Goal: Task Accomplishment & Management: Manage account settings

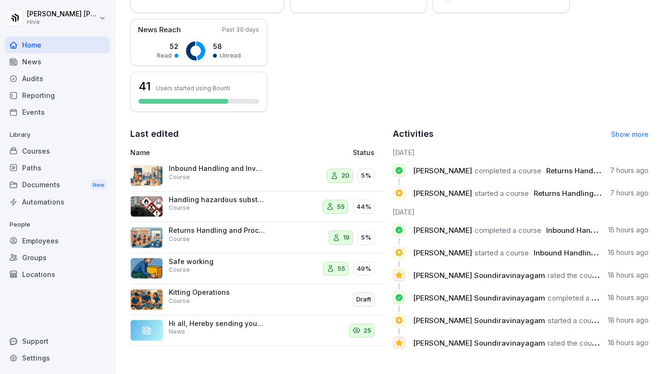
scroll to position [223, 0]
click at [634, 132] on link "Show more" at bounding box center [629, 134] width 37 height 8
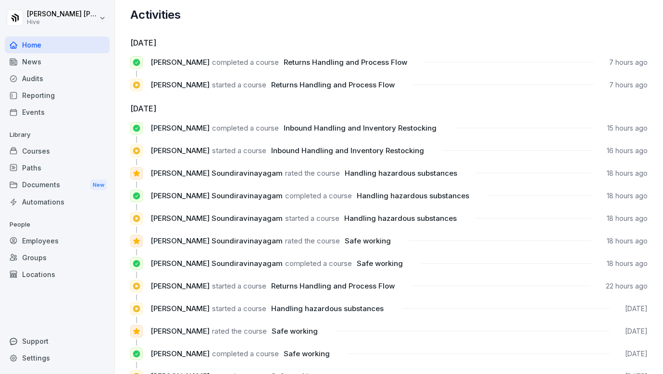
scroll to position [17, 0]
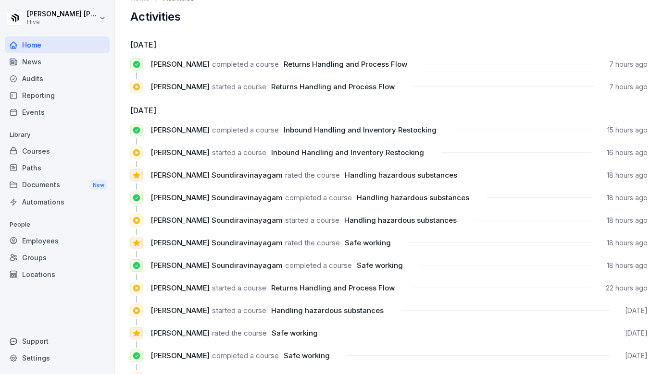
click at [173, 60] on span "[PERSON_NAME]" at bounding box center [179, 64] width 59 height 9
click at [171, 62] on span "[PERSON_NAME]" at bounding box center [179, 64] width 59 height 9
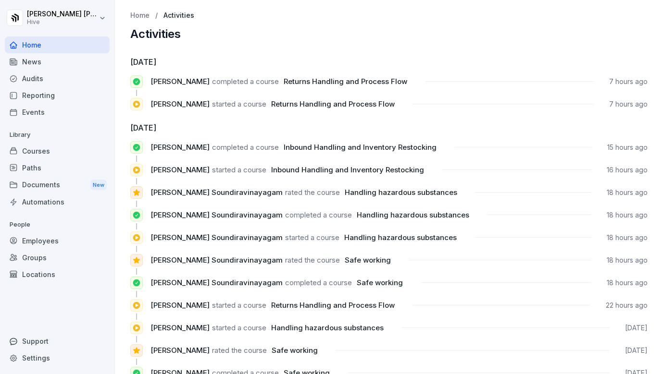
scroll to position [0, 0]
click at [45, 63] on div "News" at bounding box center [57, 61] width 105 height 17
click at [47, 42] on div "Home" at bounding box center [57, 45] width 105 height 17
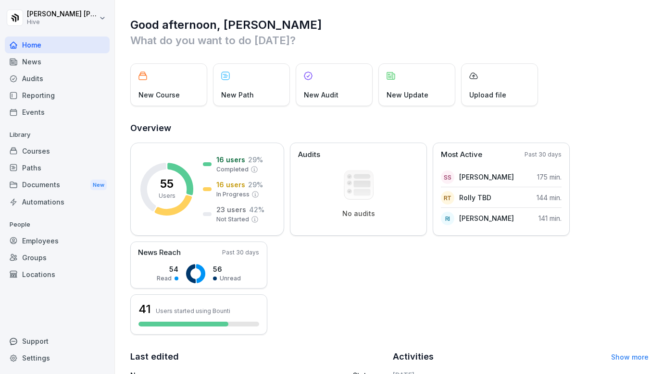
click at [43, 58] on div "News" at bounding box center [57, 61] width 105 height 17
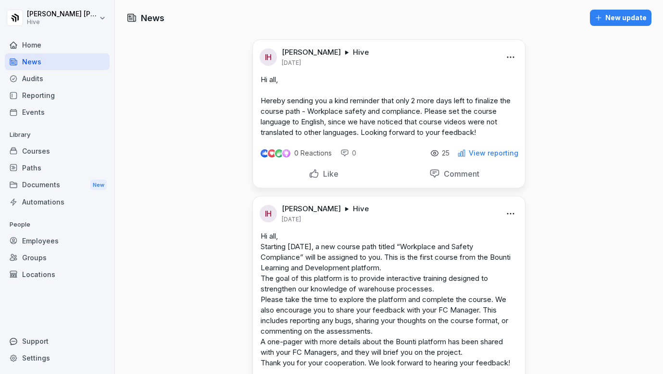
click at [43, 48] on div "Home" at bounding box center [57, 45] width 105 height 17
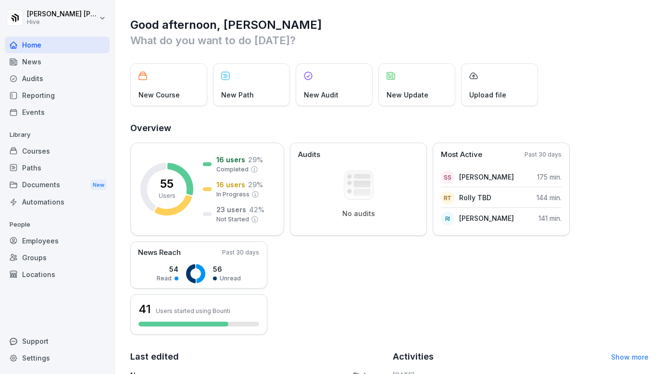
click at [33, 148] on div "Courses" at bounding box center [57, 151] width 105 height 17
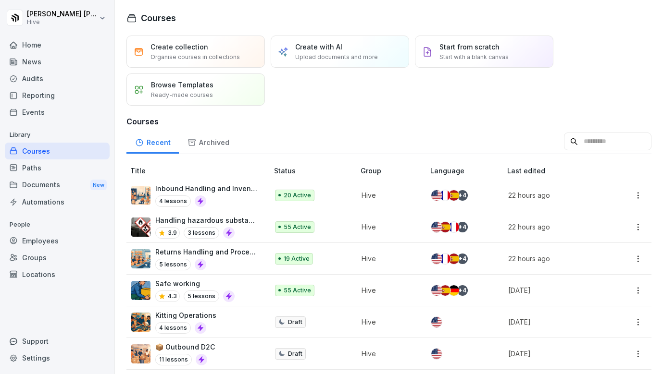
click at [40, 50] on div "Home" at bounding box center [57, 45] width 105 height 17
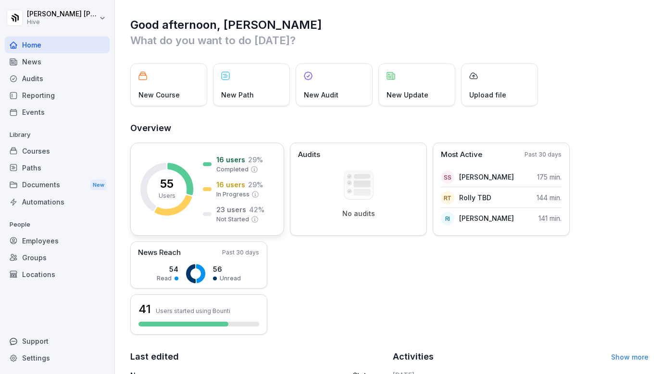
click at [174, 188] on div "55 Users" at bounding box center [167, 189] width 17 height 22
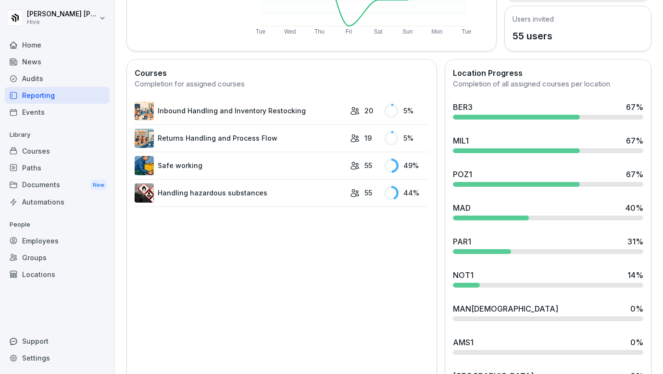
scroll to position [207, 0]
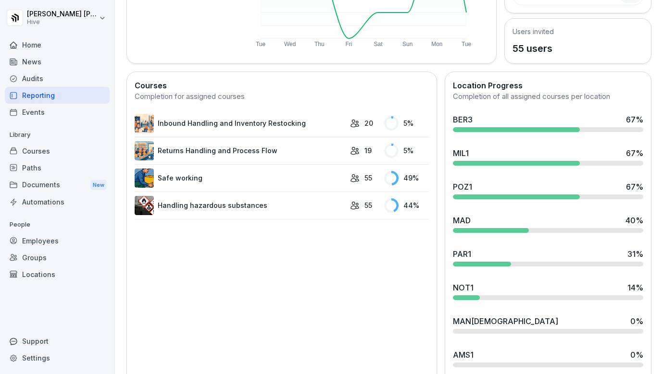
click at [299, 119] on link "Inbound Handling and Inventory Restocking" at bounding box center [240, 123] width 211 height 19
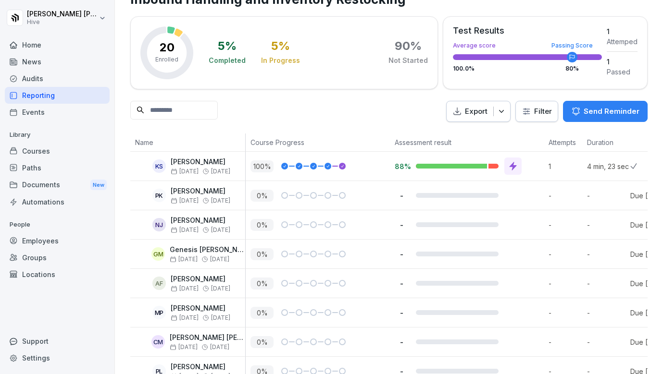
scroll to position [35, 0]
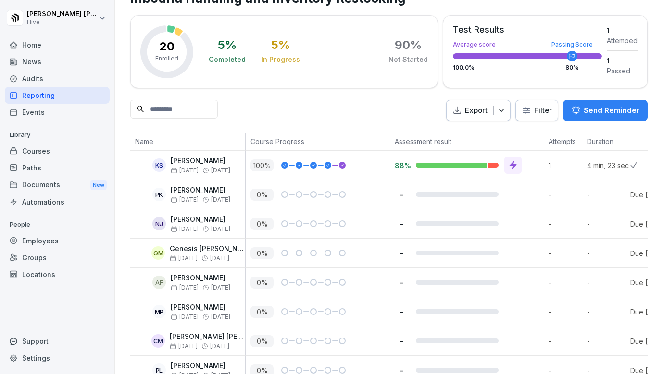
click at [484, 164] on div at bounding box center [452, 165] width 73 height 5
click at [510, 162] on icon at bounding box center [513, 166] width 10 height 10
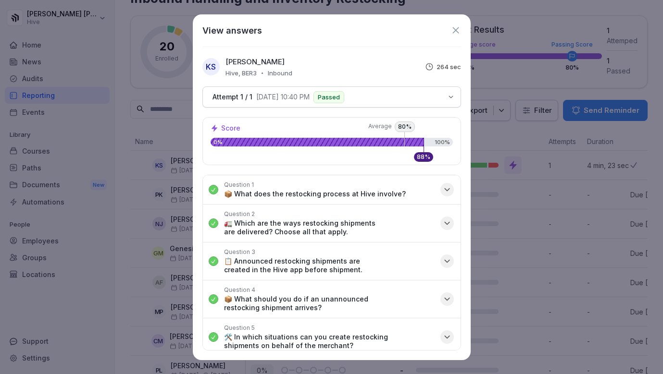
scroll to position [8, 0]
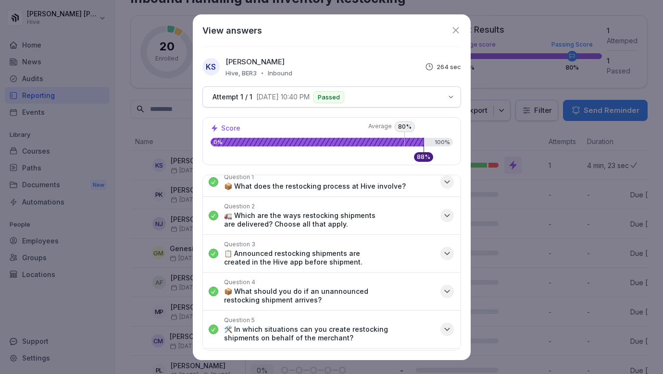
click at [412, 185] on button "Question 1 📦 What does the restocking process at Hive involve?" at bounding box center [332, 182] width 258 height 29
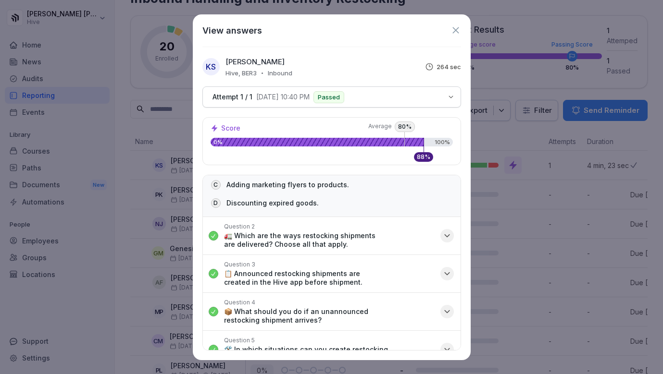
scroll to position [79, 0]
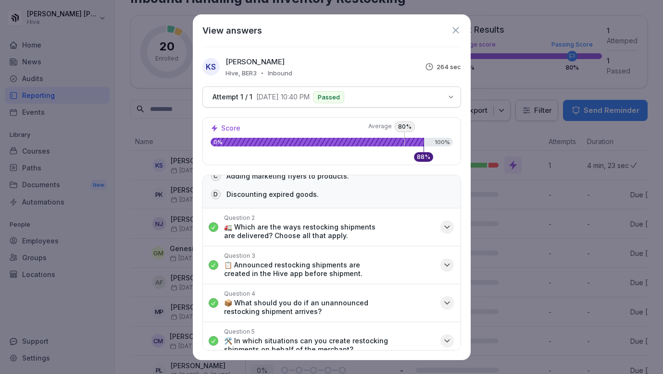
click at [400, 234] on p "🚛 Which are the ways restocking shipments are delivered? Choose all that apply." at bounding box center [329, 231] width 211 height 17
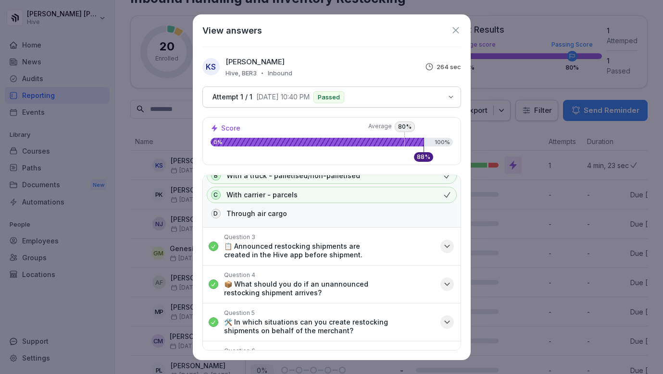
scroll to position [185, 0]
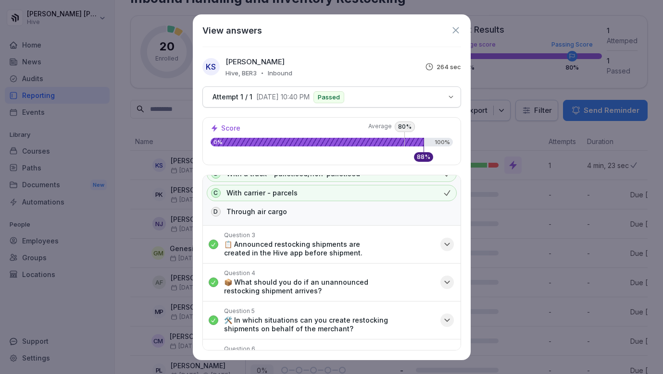
click at [400, 241] on p "📋 Announced restocking shipments are created in the Hive app before shipment." at bounding box center [329, 248] width 211 height 17
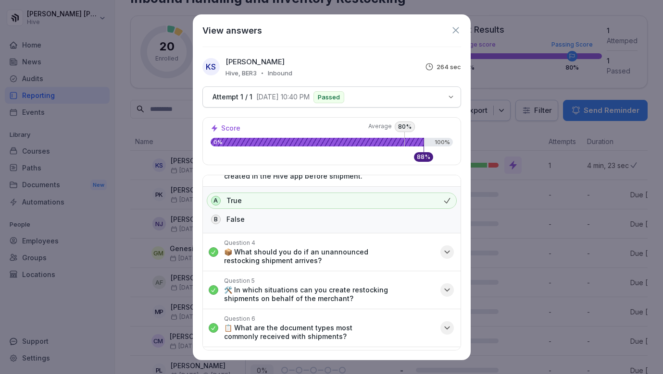
scroll to position [269, 0]
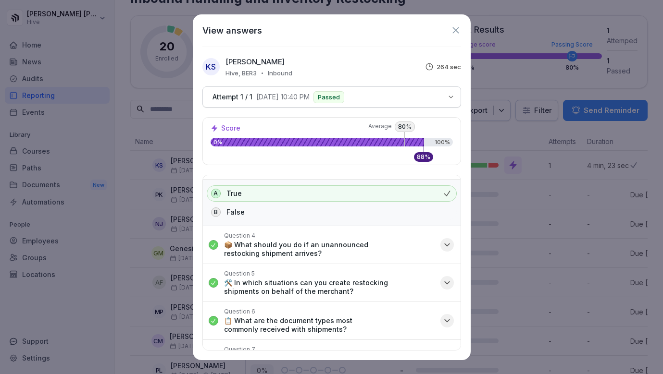
click at [392, 245] on p "📦 What should you do if an unannounced restocking shipment arrives?" at bounding box center [329, 249] width 211 height 17
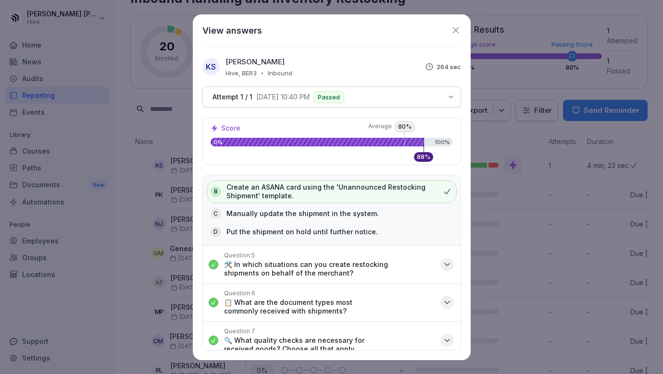
scroll to position [382, 0]
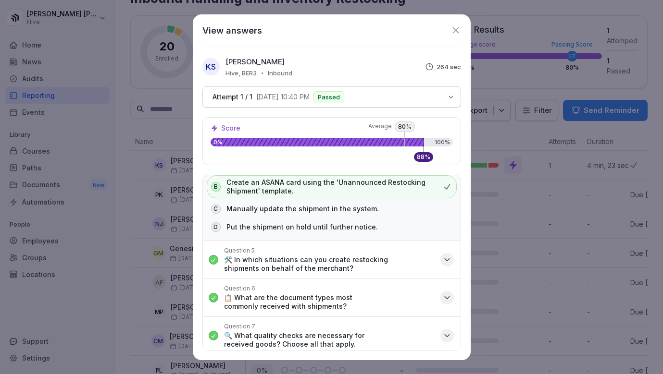
click at [379, 264] on p "🛠️ In which situations can you create restocking shipments on behalf of the mer…" at bounding box center [329, 264] width 211 height 17
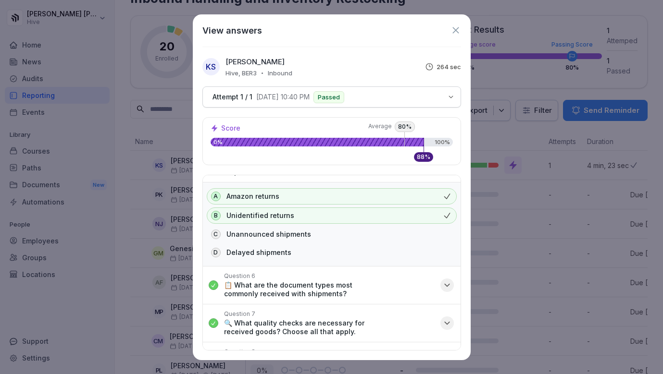
scroll to position [487, 0]
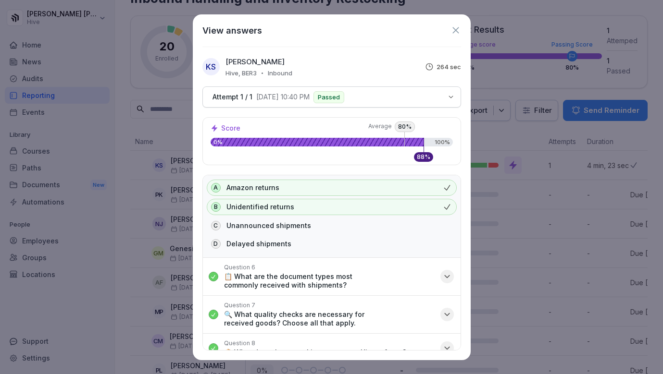
click at [370, 276] on p "📋 What are the document types most commonly received with shipments?" at bounding box center [329, 281] width 211 height 17
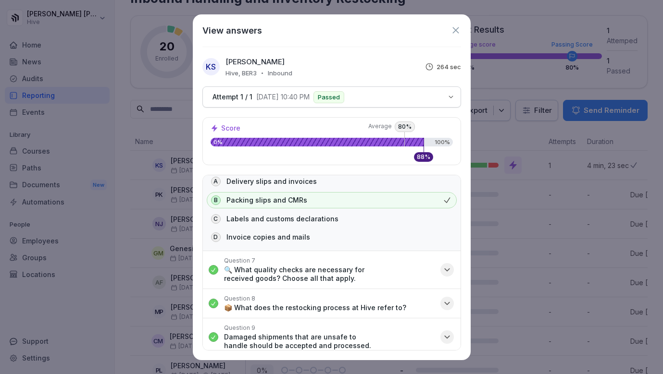
click at [358, 273] on p "🔍 What quality checks are necessary for received goods? Choose all that apply." at bounding box center [329, 274] width 211 height 17
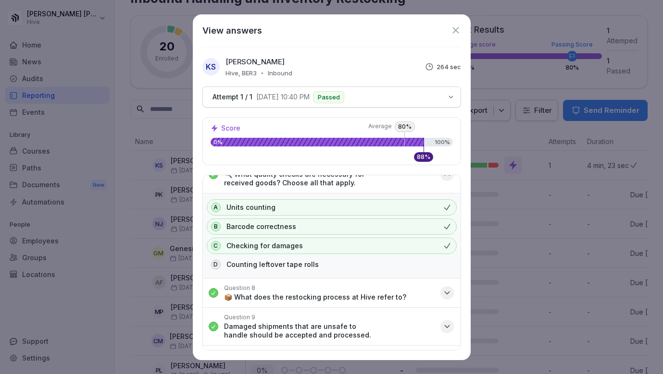
scroll to position [712, 0]
click at [352, 290] on div "Question 8 📦 What does the restocking process at Hive refer to?" at bounding box center [315, 292] width 182 height 17
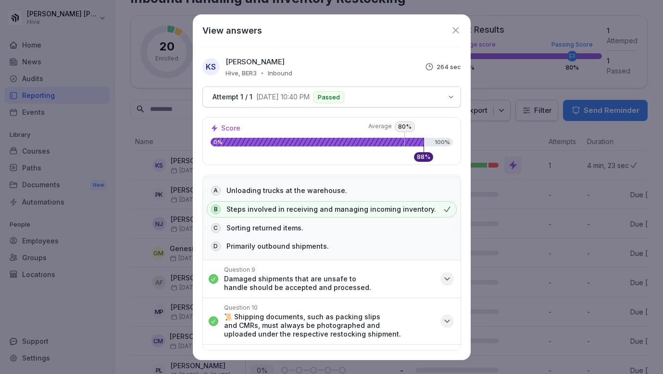
scroll to position [856, 0]
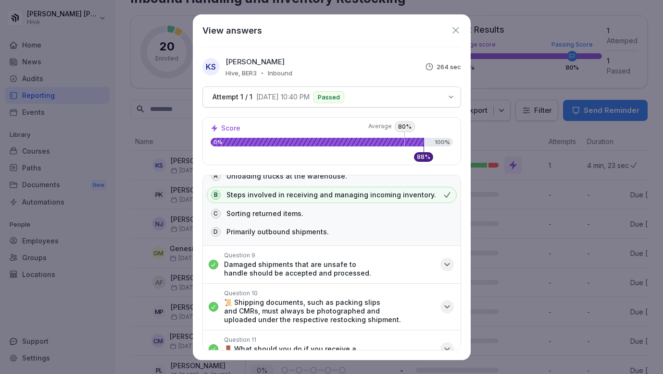
click at [351, 265] on p "Damaged shipments that are unsafe to handle should be accepted and processed." at bounding box center [329, 269] width 211 height 17
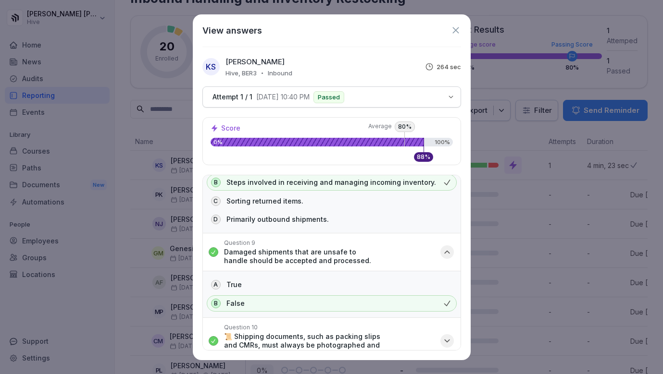
scroll to position [871, 0]
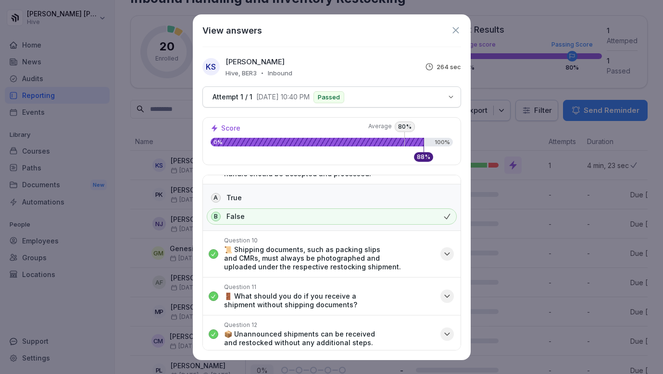
click at [398, 261] on p "📜 Shipping documents, such as packing slips and CMRs, must always be photograph…" at bounding box center [329, 259] width 211 height 26
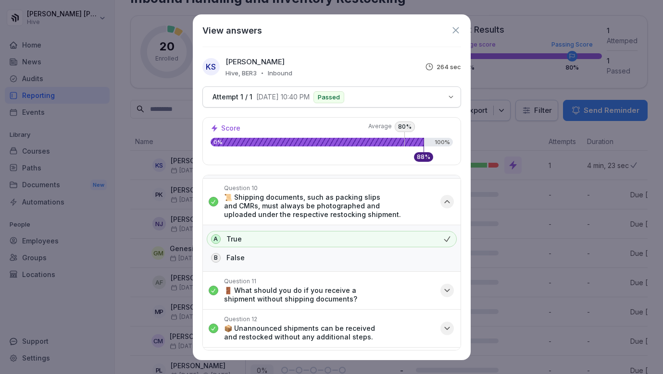
scroll to position [1009, 0]
click at [383, 304] on button "Question 11 🚪 What should you do if you receive a shipment without shipping doc…" at bounding box center [332, 289] width 258 height 37
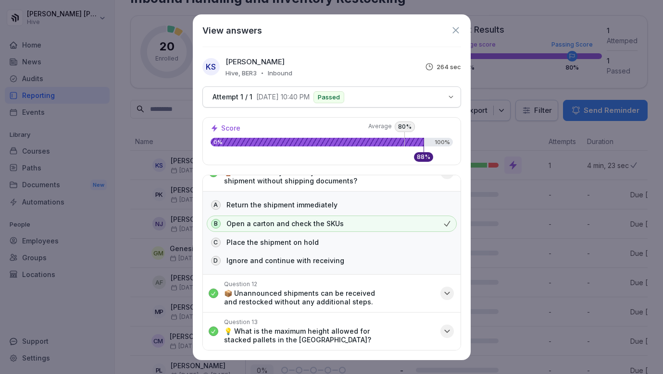
scroll to position [1150, 0]
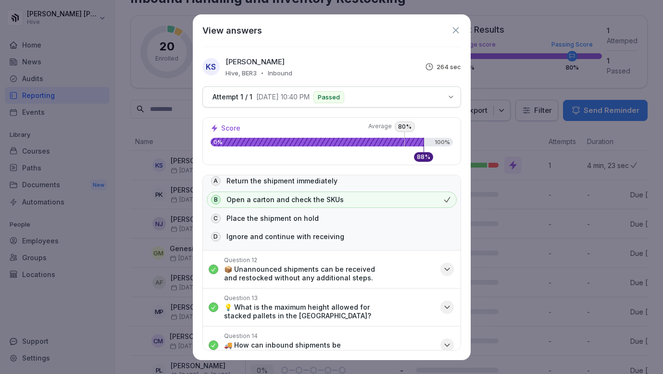
click at [371, 269] on p "📦 Unannounced shipments can be received and restocked without any additional st…" at bounding box center [329, 273] width 211 height 17
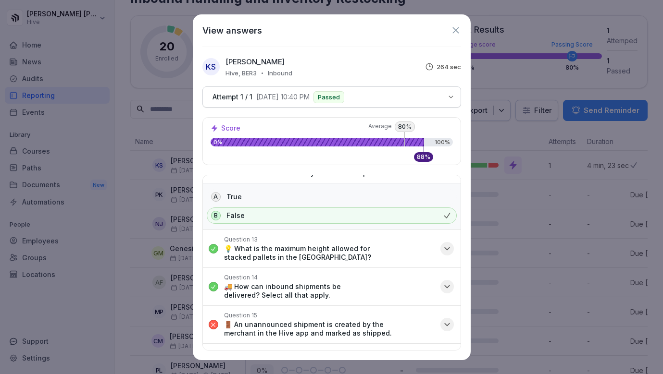
scroll to position [1269, 0]
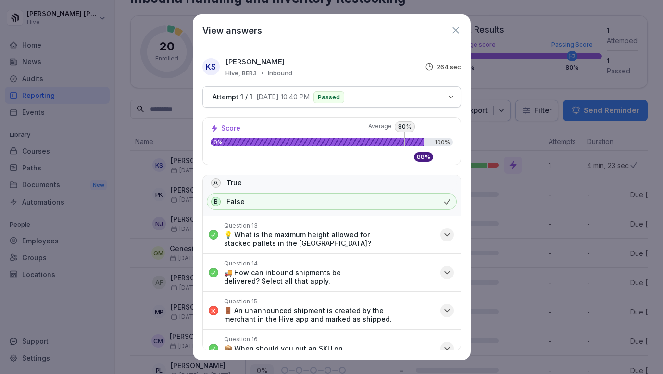
click at [383, 236] on p "💡 What is the maximum height allowed for stacked pallets in the [GEOGRAPHIC_DAT…" at bounding box center [329, 239] width 211 height 17
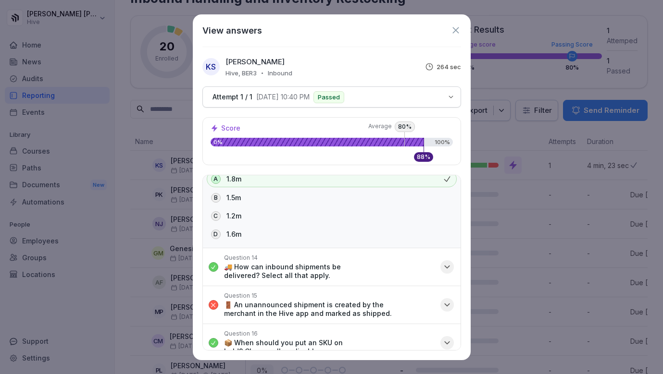
scroll to position [1369, 0]
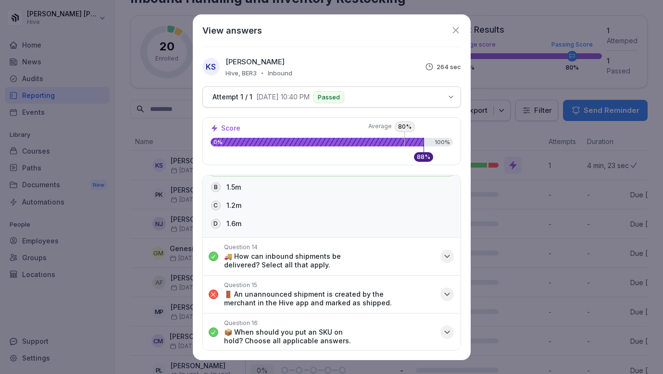
click at [373, 258] on p "🚚 How can inbound shipments be delivered? Select all that apply." at bounding box center [329, 260] width 211 height 17
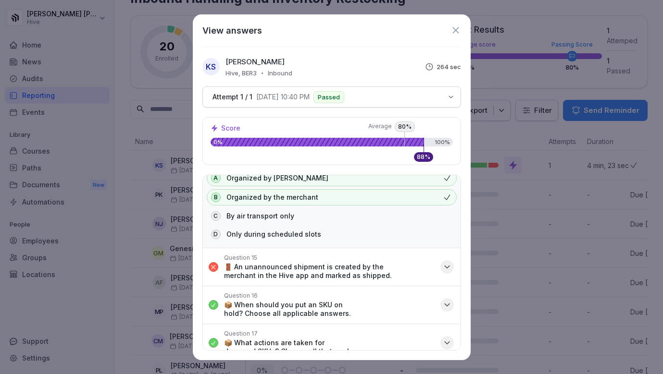
scroll to position [1519, 0]
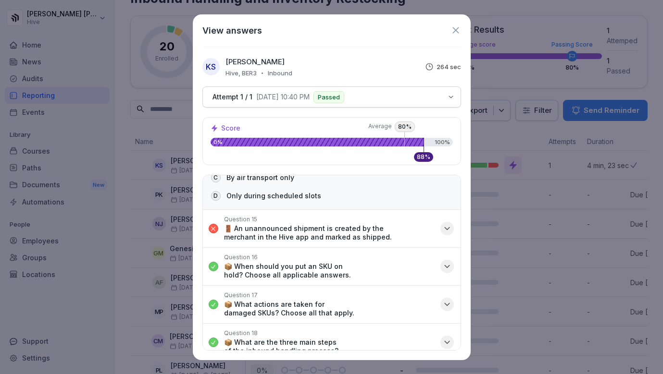
click at [298, 234] on p "🚪 An unannounced shipment is created by the merchant in the Hive app and marked…" at bounding box center [329, 232] width 211 height 17
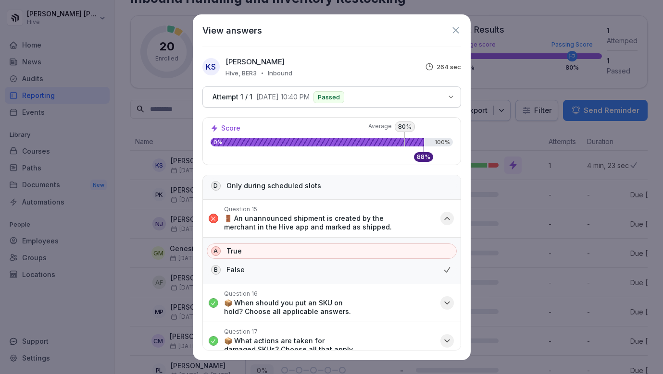
scroll to position [1531, 0]
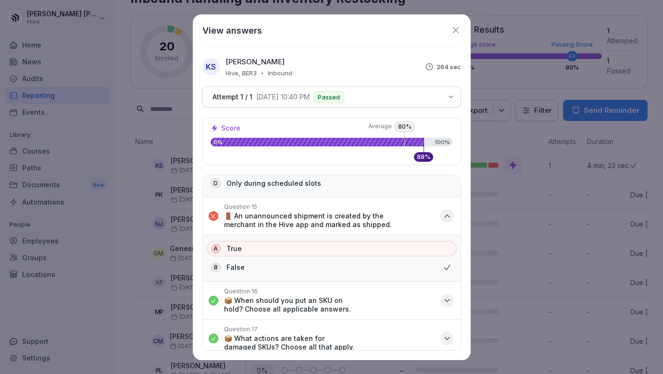
click at [269, 304] on p "📦 When should you put an SKU on hold? Choose all applicable answers." at bounding box center [329, 305] width 211 height 17
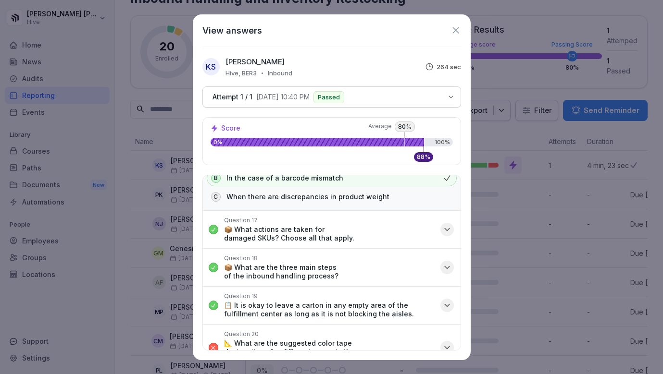
scroll to position [1706, 0]
click at [286, 228] on p "📦 What actions are taken for damaged SKUs? Choose all that apply." at bounding box center [329, 233] width 211 height 17
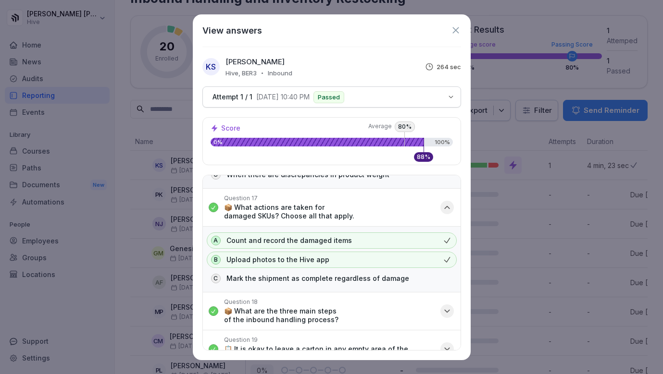
scroll to position [1737, 0]
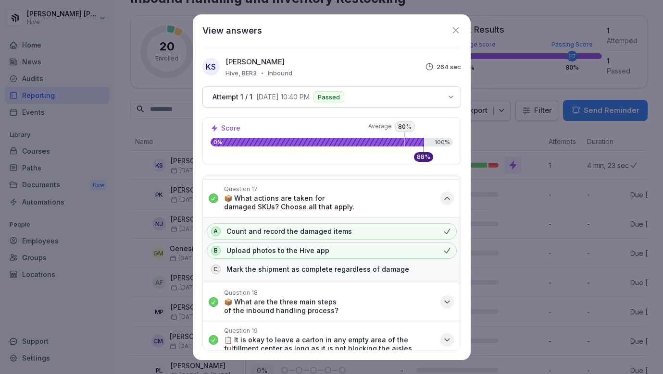
click at [340, 302] on p "📦 What are the three main steps of the inbound handling process?" at bounding box center [329, 306] width 211 height 17
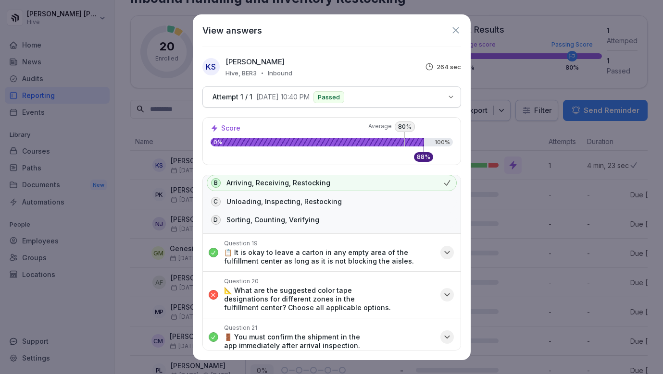
scroll to position [1915, 0]
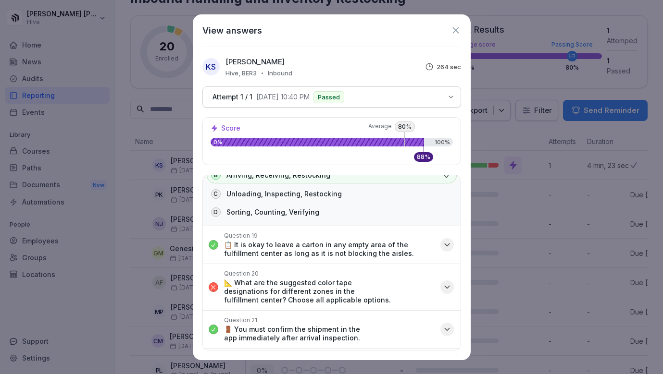
click at [318, 251] on p "📋 It is okay to leave a carton in any empty area of the fulfillment center as l…" at bounding box center [329, 249] width 211 height 17
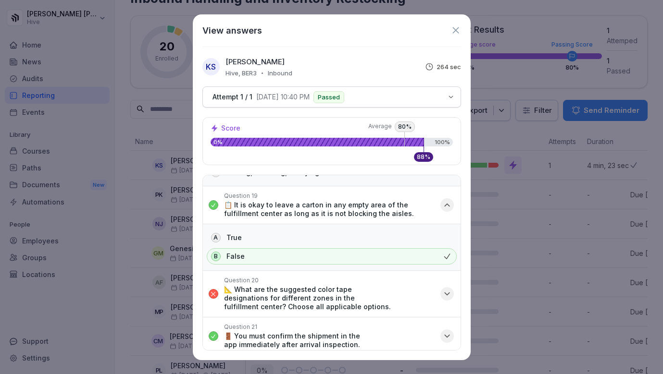
click at [362, 299] on p "📐 What are the suggested color tape designations for different zones in the ful…" at bounding box center [329, 299] width 211 height 26
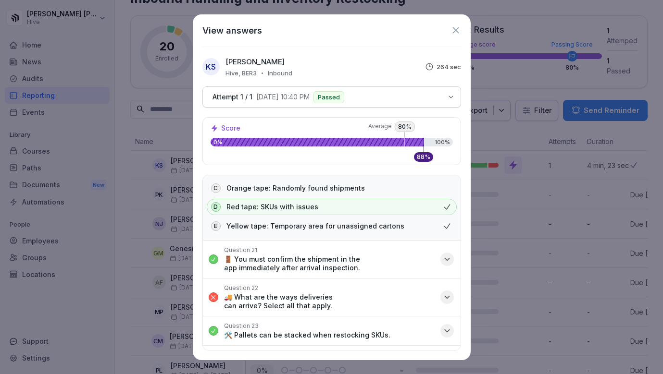
scroll to position [2139, 0]
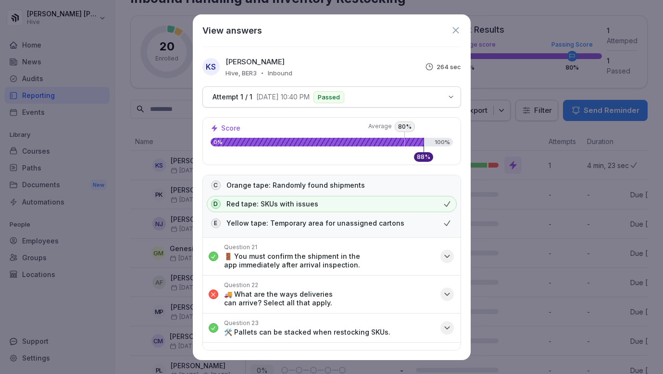
click at [335, 254] on p "🚪 You must confirm the shipment in the app immediately after arrival inspection." at bounding box center [329, 260] width 211 height 17
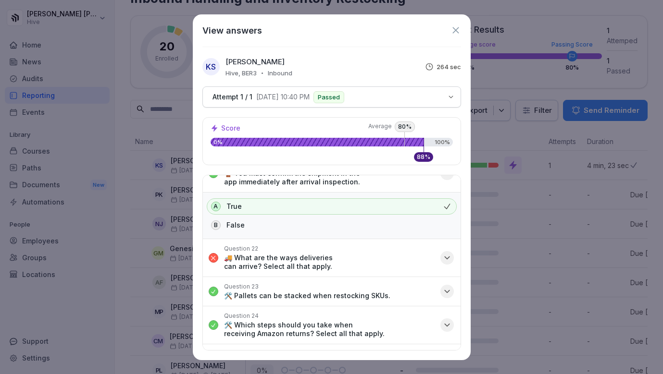
scroll to position [2224, 0]
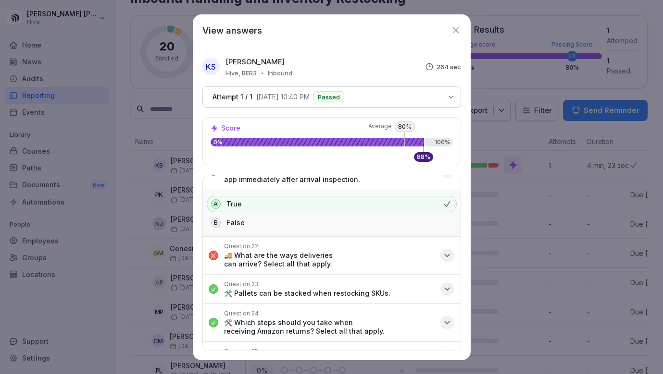
click at [326, 251] on p "🚚 What are the ways deliveries can arrive? Select all that apply." at bounding box center [329, 259] width 211 height 17
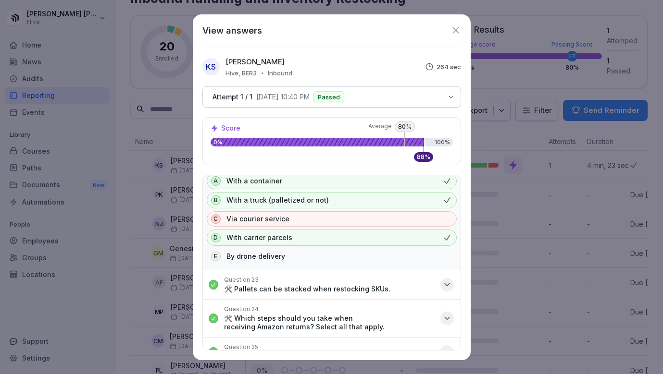
scroll to position [2331, 0]
click at [324, 286] on p "🛠️ Pallets can be stacked when restocking SKUs." at bounding box center [307, 290] width 166 height 9
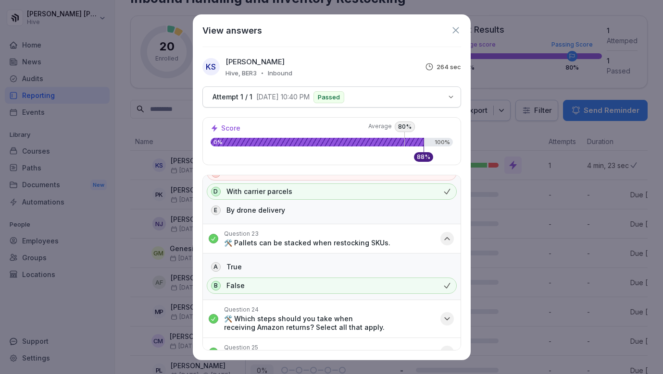
scroll to position [2378, 0]
click at [343, 315] on p "🛠️ Which steps should you take when receiving Amazon returns? Select all that a…" at bounding box center [329, 323] width 211 height 17
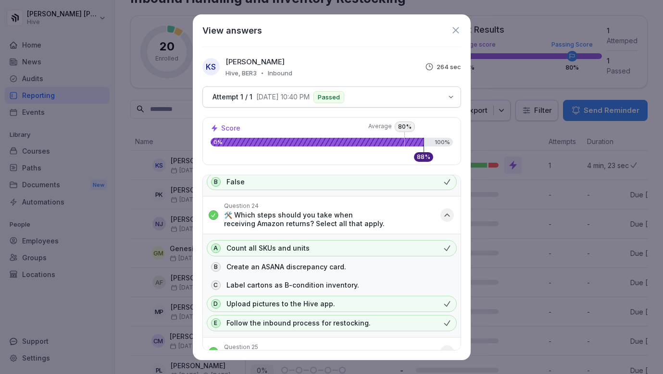
scroll to position [2483, 0]
click at [353, 345] on div "Question 25 📐 What does blue tape signify in the inbound layout?" at bounding box center [316, 353] width 184 height 17
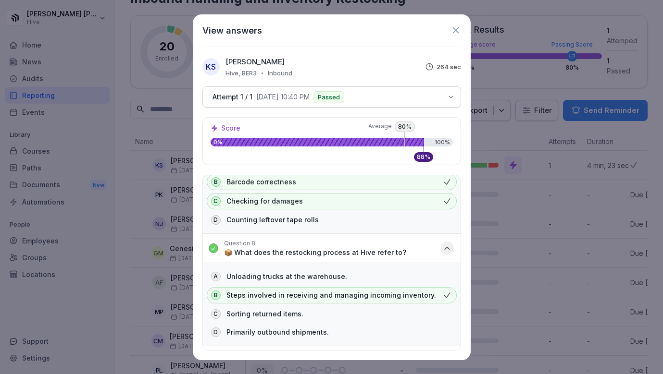
scroll to position [757, 0]
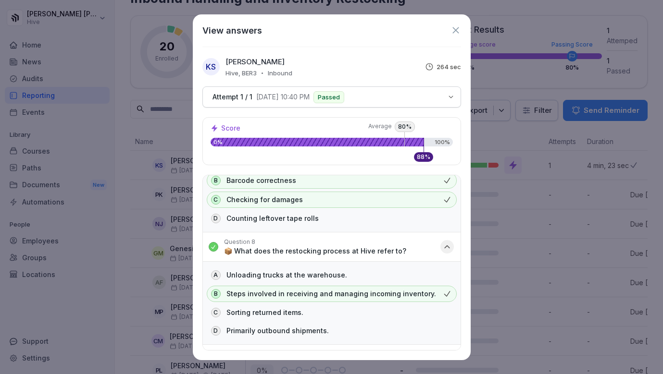
click at [456, 30] on icon at bounding box center [455, 30] width 6 height 6
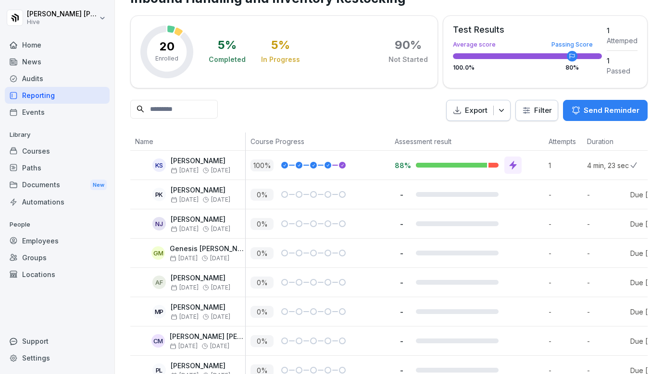
click at [67, 150] on div "Courses" at bounding box center [57, 151] width 105 height 17
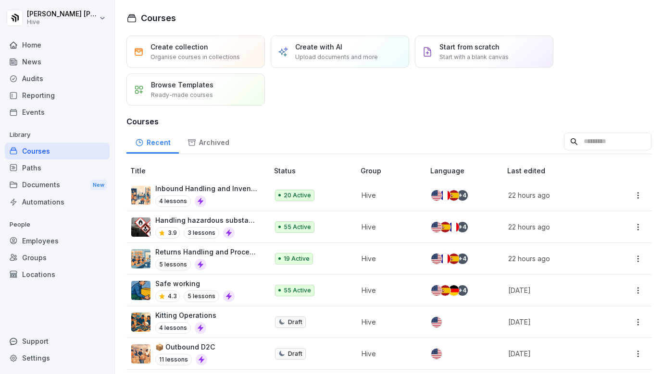
scroll to position [62, 0]
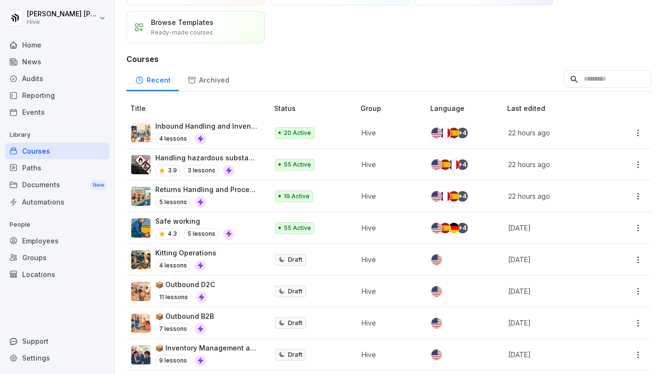
click at [227, 135] on div "4 lessons" at bounding box center [206, 139] width 103 height 12
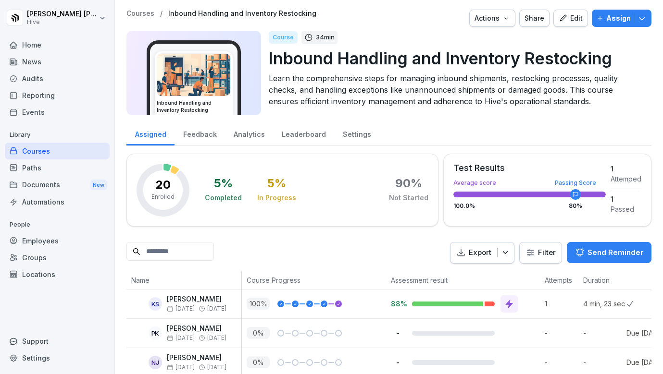
click at [577, 14] on div "Edit" at bounding box center [571, 18] width 24 height 11
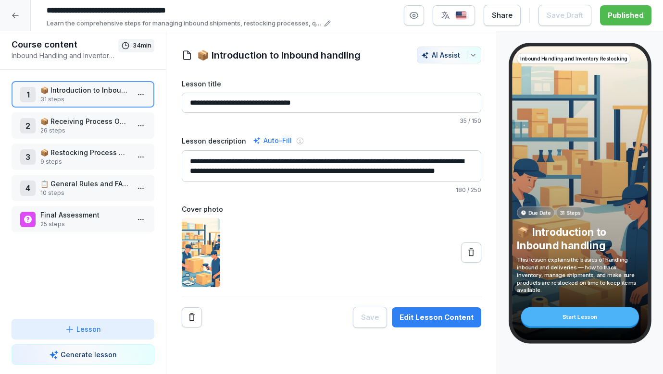
click at [98, 211] on p "Final Assessment" at bounding box center [84, 215] width 89 height 10
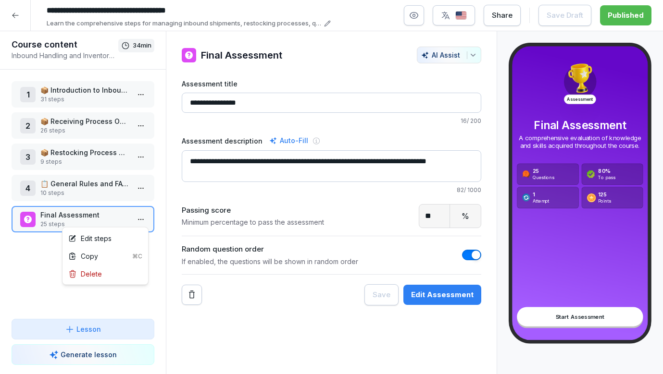
click at [140, 218] on html "**********" at bounding box center [331, 187] width 663 height 374
click at [125, 236] on div "Edit steps" at bounding box center [105, 239] width 82 height 18
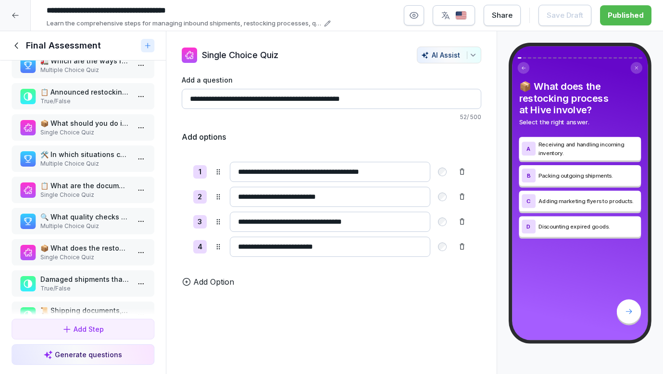
scroll to position [61, 0]
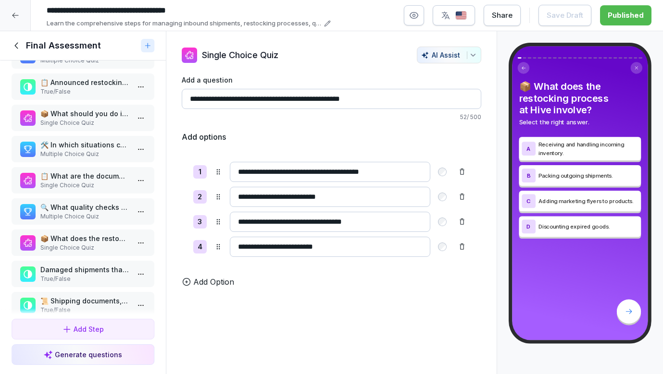
click at [100, 252] on p "Single Choice Quiz" at bounding box center [84, 248] width 89 height 9
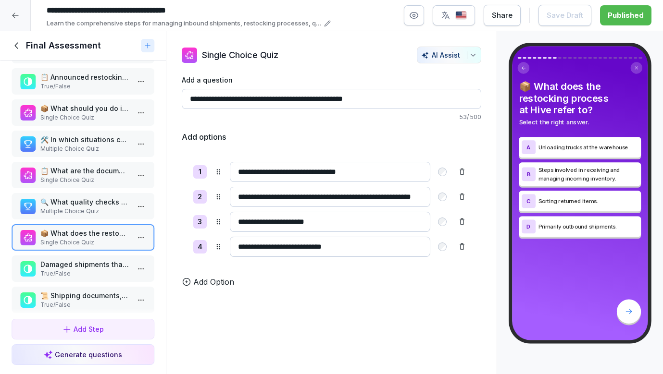
scroll to position [77, 0]
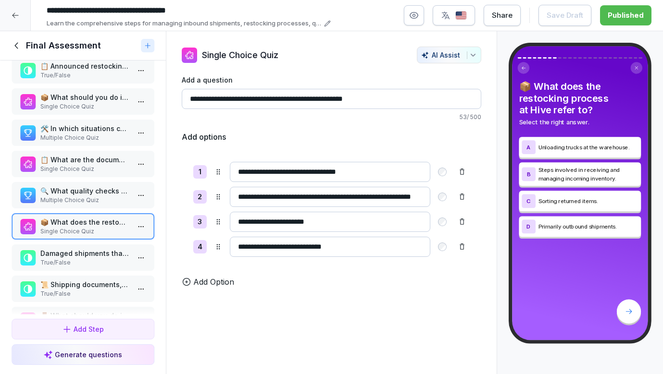
click at [145, 237] on html "**********" at bounding box center [331, 187] width 663 height 374
click at [104, 292] on div "Delete" at bounding box center [105, 291] width 82 height 18
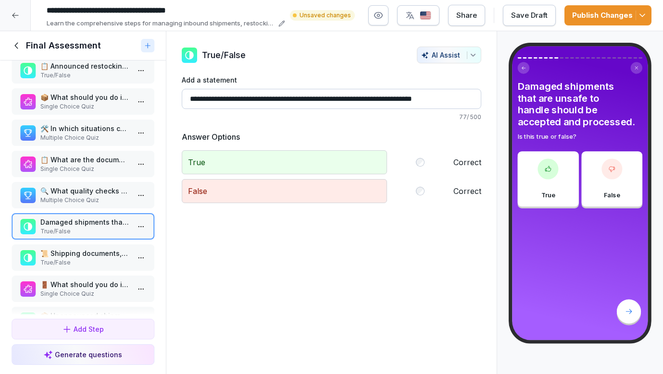
click at [640, 14] on polyline "button" at bounding box center [642, 15] width 5 height 2
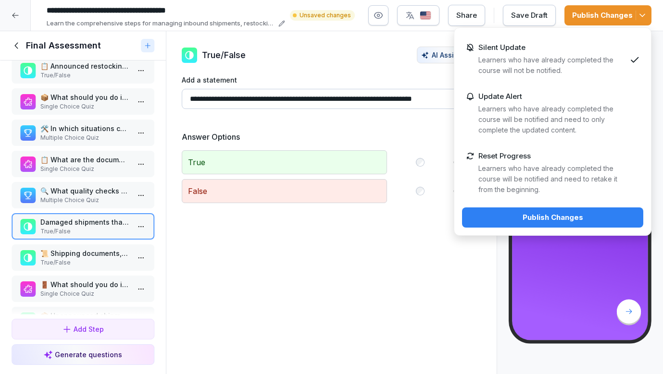
click at [560, 222] on div "Publish Changes" at bounding box center [553, 217] width 166 height 11
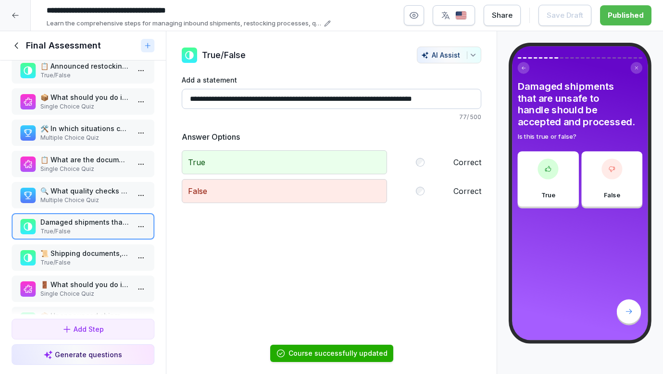
click at [17, 49] on icon at bounding box center [15, 45] width 3 height 6
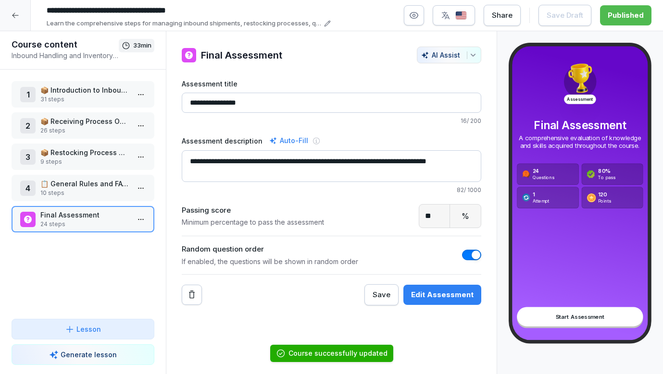
click at [19, 15] on icon at bounding box center [16, 16] width 8 height 8
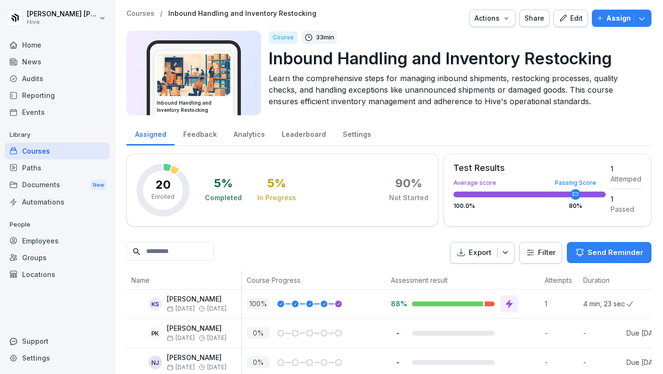
click at [41, 174] on div "Paths" at bounding box center [57, 168] width 105 height 17
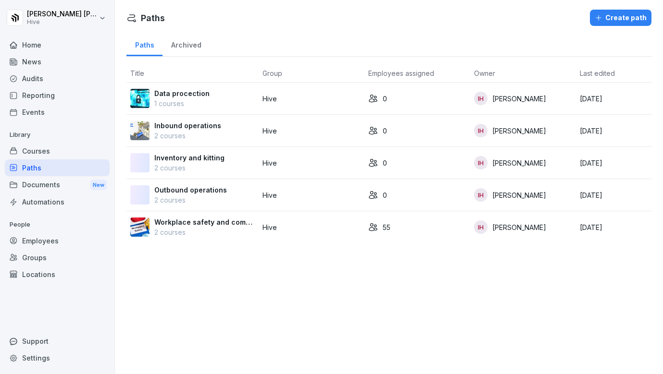
click at [41, 149] on div "Courses" at bounding box center [57, 151] width 105 height 17
